Goal: Task Accomplishment & Management: Use online tool/utility

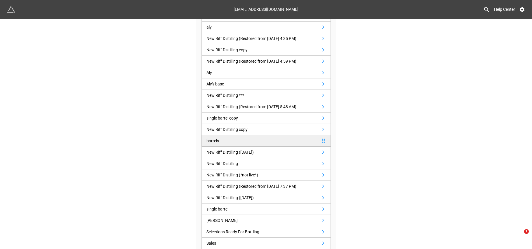
scroll to position [141, 0]
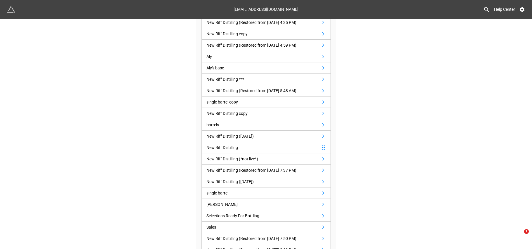
click at [224, 148] on div "New Riff Distilling" at bounding box center [222, 147] width 32 height 6
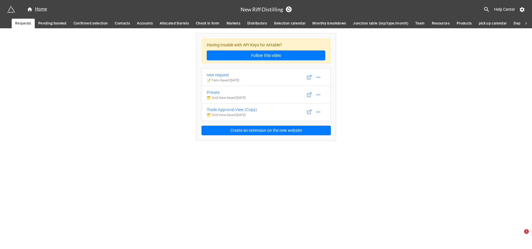
drag, startPoint x: 93, startPoint y: 21, endPoint x: 121, endPoint y: 31, distance: 29.6
click at [93, 21] on span "Confirmed selection" at bounding box center [91, 23] width 34 height 6
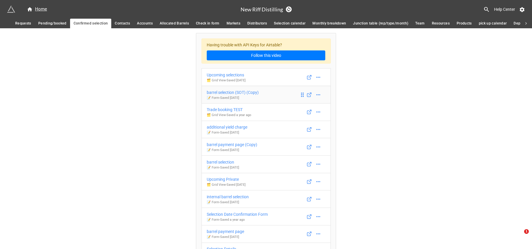
click at [243, 93] on div "barrel selection (SOT) (Copy)" at bounding box center [233, 92] width 52 height 6
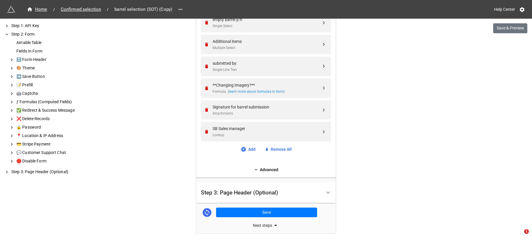
scroll to position [547, 0]
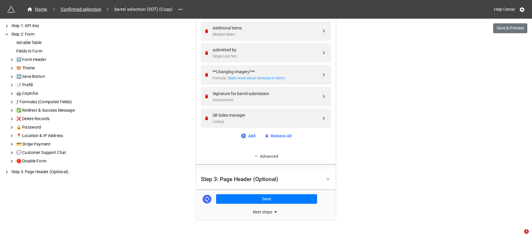
click at [272, 158] on link "Advanced" at bounding box center [266, 156] width 130 height 6
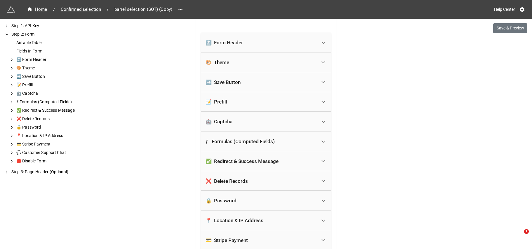
scroll to position [680, 0]
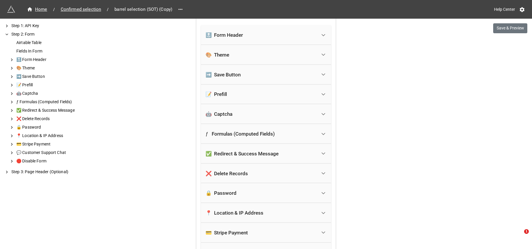
click at [273, 158] on div "✅ Redirect & Success Message" at bounding box center [260, 153] width 111 height 13
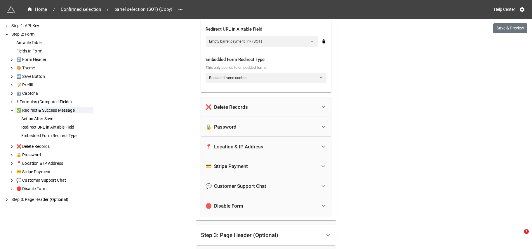
scroll to position [921, 0]
